Goal: Check status: Check status

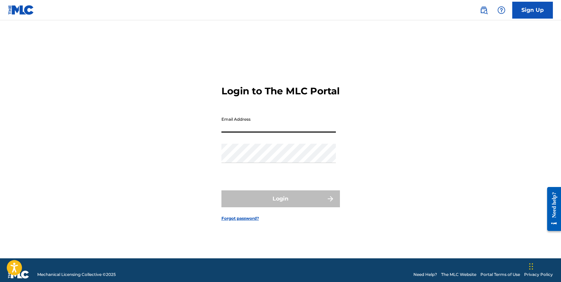
click at [282, 132] on input "Email Address" at bounding box center [278, 122] width 114 height 19
type input "[EMAIL_ADDRESS][DOMAIN_NAME]"
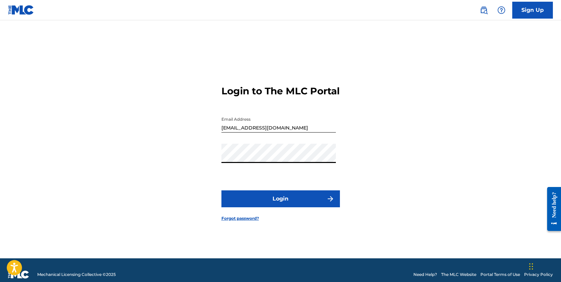
click at [267, 204] on button "Login" at bounding box center [280, 199] width 118 height 17
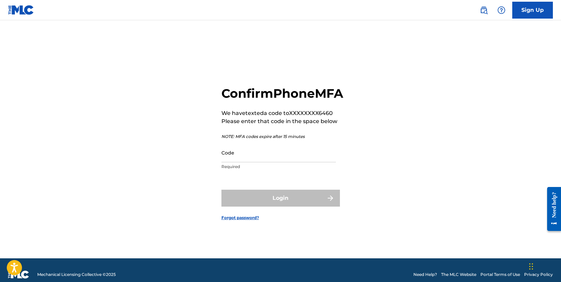
click at [249, 162] on input "Code" at bounding box center [278, 152] width 114 height 19
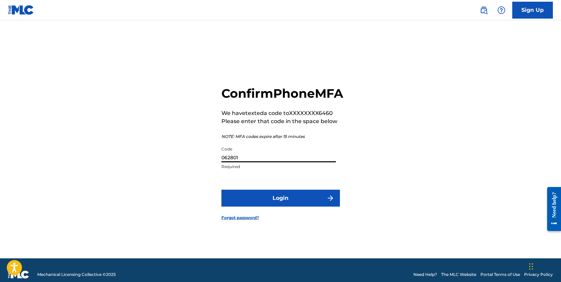
type input "062801"
click at [221, 190] on button "Login" at bounding box center [280, 198] width 118 height 17
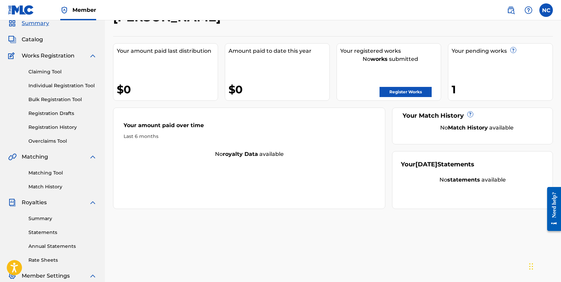
scroll to position [27, 0]
click at [511, 53] on span "?" at bounding box center [513, 51] width 6 height 8
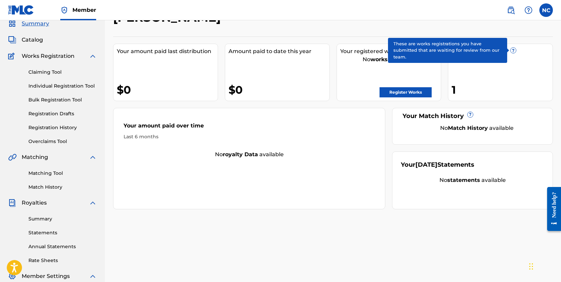
click at [514, 48] on span "?" at bounding box center [512, 50] width 5 height 5
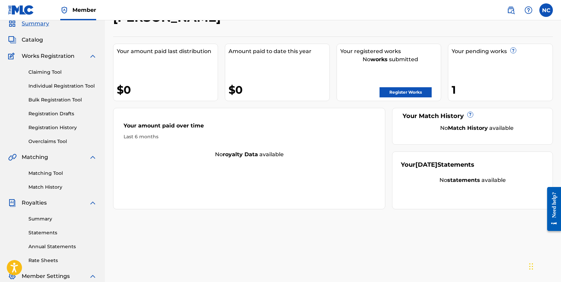
click at [457, 92] on div "1" at bounding box center [501, 89] width 101 height 15
click at [499, 79] on div "Your pending works ? 1" at bounding box center [500, 73] width 105 height 58
click at [65, 110] on div "Claiming Tool Individual Registration Tool Bulk Registration Tool Registration …" at bounding box center [52, 102] width 89 height 85
click at [63, 125] on link "Registration History" at bounding box center [62, 127] width 68 height 7
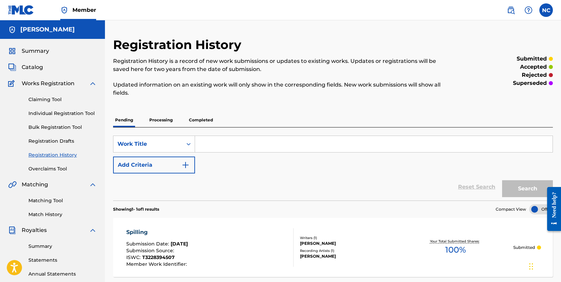
click at [40, 50] on span "Summary" at bounding box center [35, 51] width 27 height 8
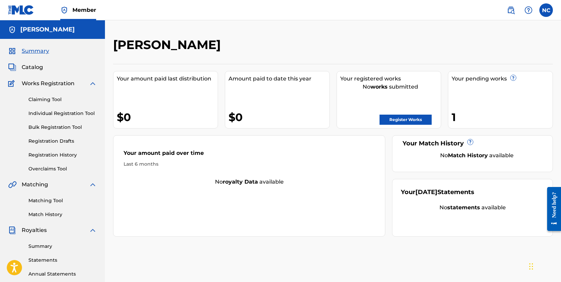
click at [44, 34] on div "[PERSON_NAME]" at bounding box center [52, 29] width 105 height 19
click at [35, 64] on span "Catalog" at bounding box center [32, 67] width 21 height 8
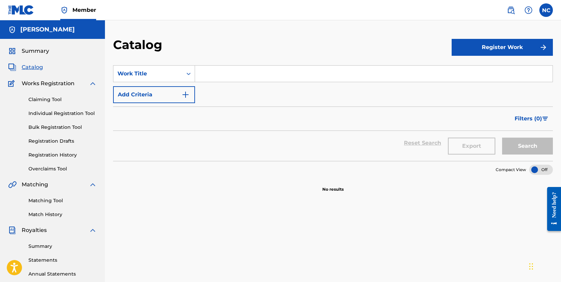
click at [49, 155] on link "Registration History" at bounding box center [62, 155] width 68 height 7
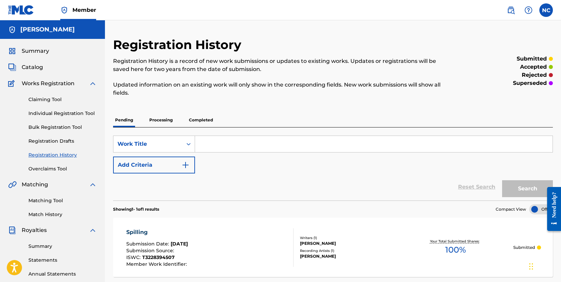
click at [198, 115] on p "Completed" at bounding box center [201, 120] width 28 height 14
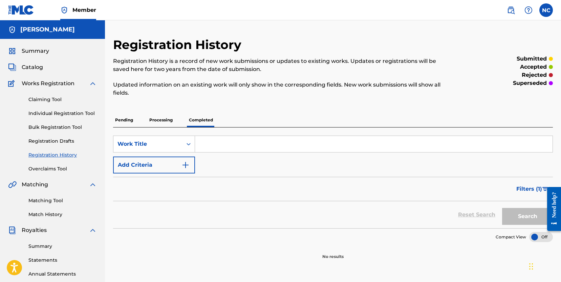
click at [163, 121] on p "Processing" at bounding box center [160, 120] width 27 height 14
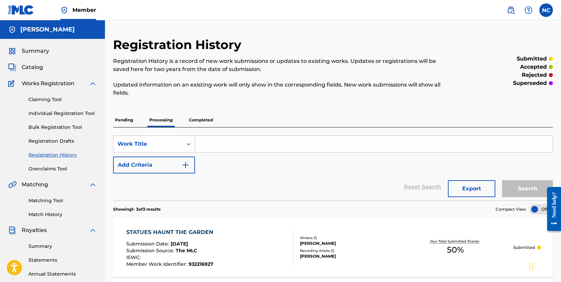
click at [130, 121] on p "Pending" at bounding box center [124, 120] width 22 height 14
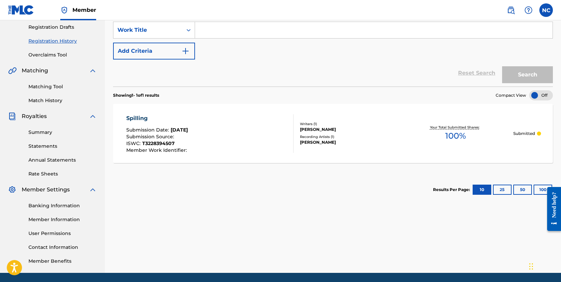
scroll to position [114, 0]
